Goal: Obtain resource: Download file/media

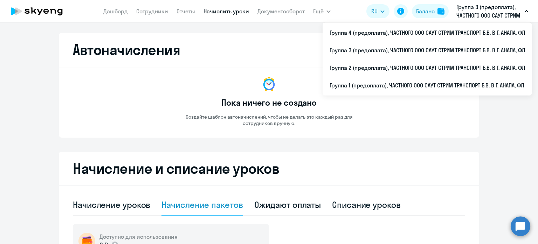
select select "30"
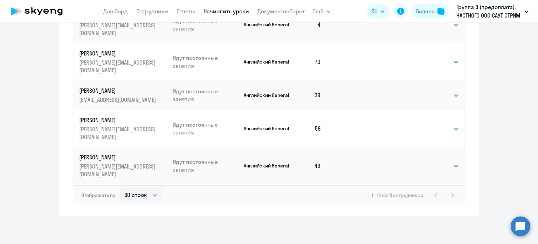
scroll to position [236, 0]
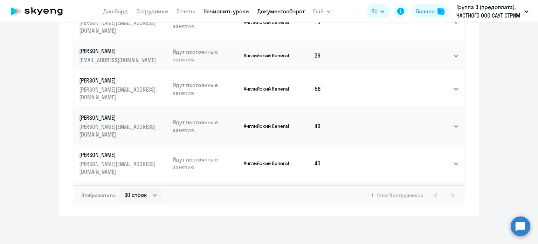
click at [285, 12] on link "Документооборот" at bounding box center [281, 11] width 47 height 7
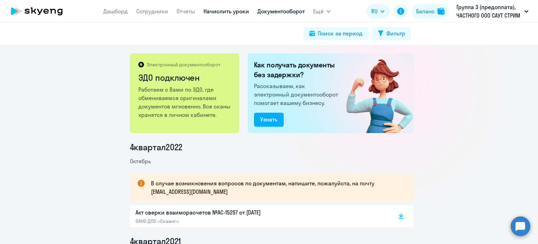
click at [214, 11] on link "Начислить уроки" at bounding box center [227, 11] width 46 height 7
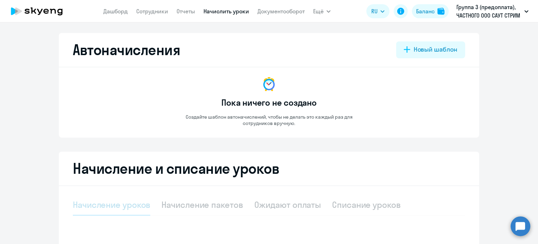
select select "10"
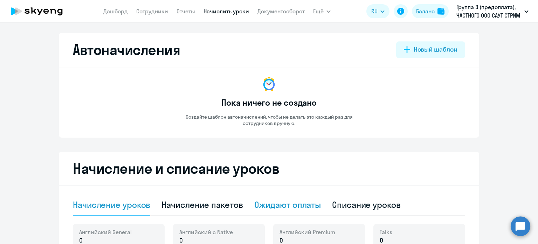
click at [299, 207] on div "Ожидают оплаты" at bounding box center [287, 204] width 67 height 11
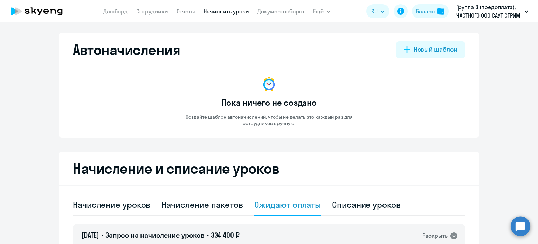
click at [276, 205] on div "Ожидают оплаты" at bounding box center [287, 204] width 67 height 11
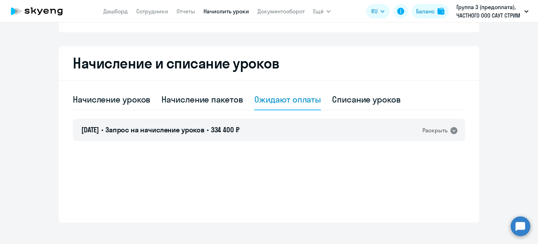
scroll to position [112, 0]
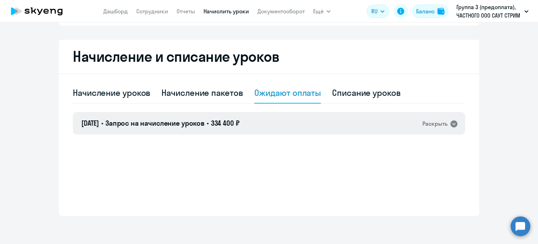
click at [430, 125] on div "Раскрыть" at bounding box center [435, 123] width 25 height 9
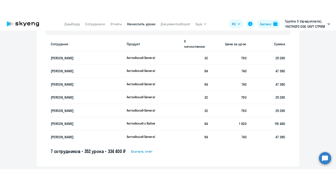
scroll to position [231, 0]
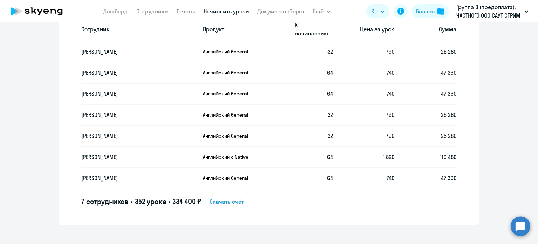
click at [229, 197] on span "Скачать счёт" at bounding box center [227, 201] width 34 height 8
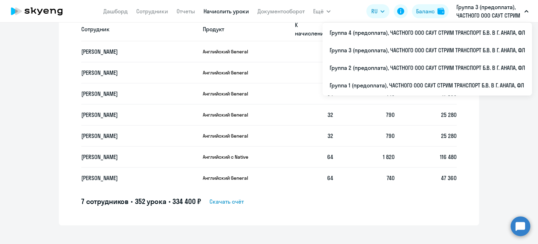
scroll to position [236, 0]
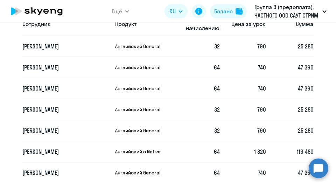
click at [275, 112] on td "25 280" at bounding box center [290, 109] width 48 height 21
drag, startPoint x: 266, startPoint y: 135, endPoint x: 267, endPoint y: 125, distance: 9.9
click at [266, 135] on td "25 280" at bounding box center [290, 130] width 48 height 21
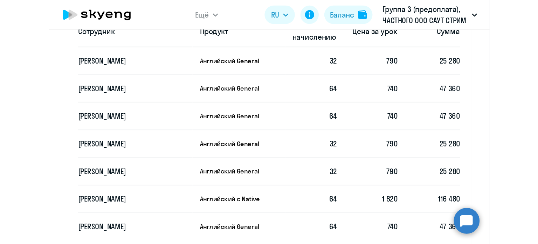
scroll to position [231, 0]
